Goal: Transaction & Acquisition: Purchase product/service

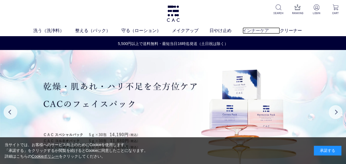
click at [252, 30] on link "インナーケア" at bounding box center [261, 30] width 37 height 7
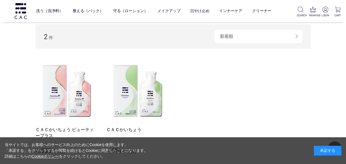
scroll to position [138, 0]
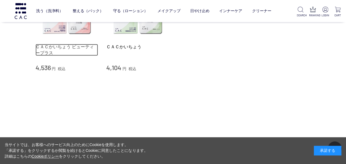
click at [64, 46] on link "ＣＡＣかいちょう ビューティープラス" at bounding box center [67, 50] width 63 height 12
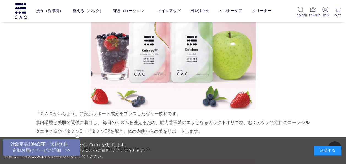
scroll to position [303, 0]
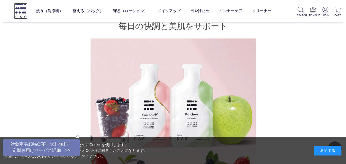
click at [19, 12] on img at bounding box center [21, 11] width 14 height 16
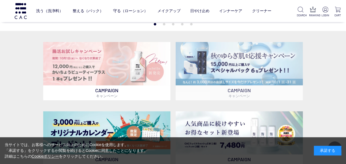
scroll to position [110, 0]
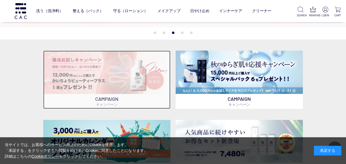
click at [130, 74] on img at bounding box center [106, 71] width 127 height 43
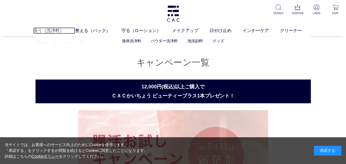
click at [57, 29] on link "洗う（洗浄料）" at bounding box center [54, 30] width 42 height 7
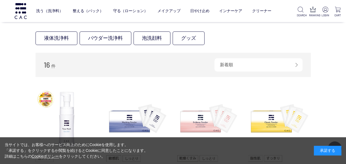
scroll to position [138, 0]
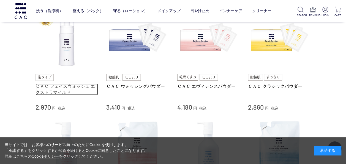
click at [73, 87] on link "ＣＡＣ フェイスウォッシュ エクストラマイルド" at bounding box center [67, 89] width 63 height 12
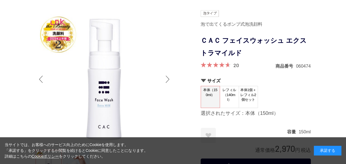
scroll to position [55, 0]
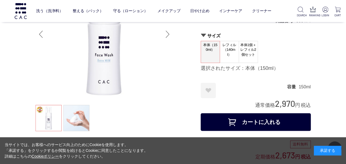
click at [245, 52] on span "本体1個＋レフィル2個セット" at bounding box center [248, 49] width 19 height 17
